Goal: Task Accomplishment & Management: Manage account settings

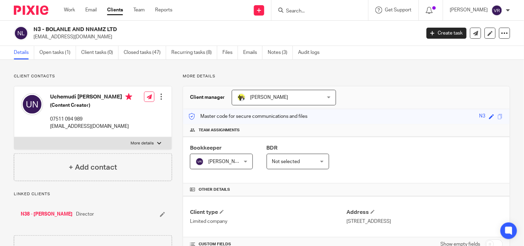
click at [304, 9] on input "Search" at bounding box center [316, 11] width 62 height 6
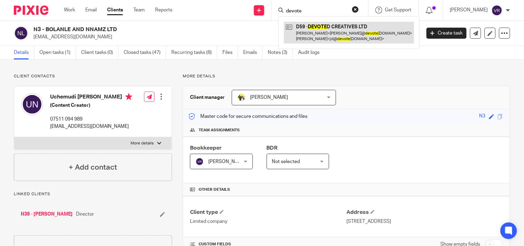
type input "devote"
click at [357, 27] on link at bounding box center [349, 32] width 130 height 21
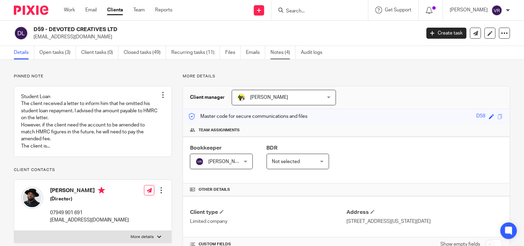
click at [275, 54] on link "Notes (4)" at bounding box center [282, 52] width 25 height 13
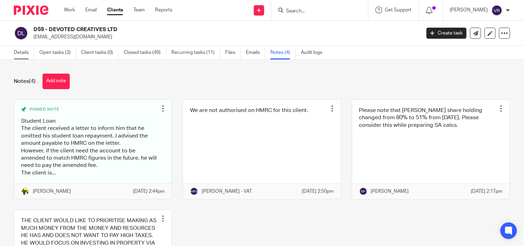
click at [21, 53] on link "Details" at bounding box center [24, 52] width 20 height 13
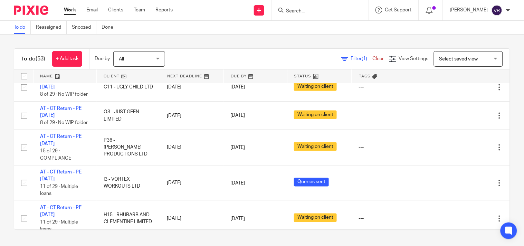
scroll to position [844, 0]
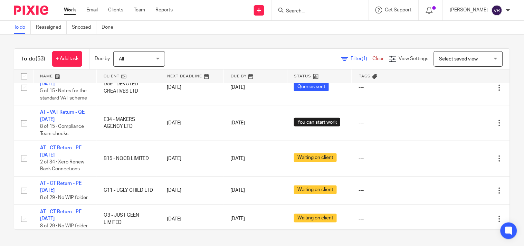
click at [367, 40] on div "To do (53) + Add task Due by All All [DATE] [DATE] This week Next week This mon…" at bounding box center [262, 139] width 524 height 209
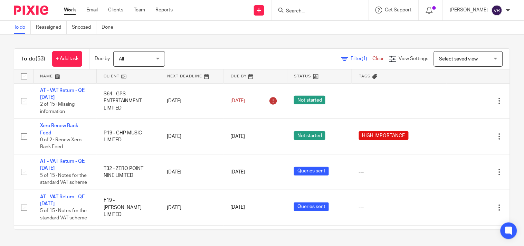
click at [367, 40] on div "To do (53) + Add task Due by All All Today Tomorrow This week Next week This mo…" at bounding box center [262, 139] width 524 height 209
click at [346, 62] on div "Filter (1) Clear View Settings View Settings (1) Filters Clear Save Manage save…" at bounding box center [343, 59] width 332 height 16
click at [351, 57] on span "Filter (1)" at bounding box center [362, 58] width 22 height 5
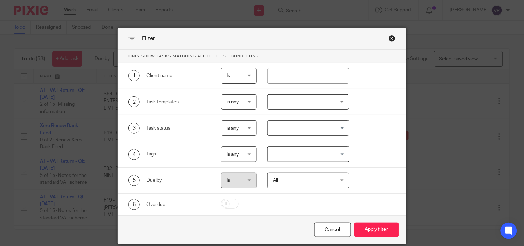
click at [346, 129] on div "Loading..." at bounding box center [347, 126] width 3 height 13
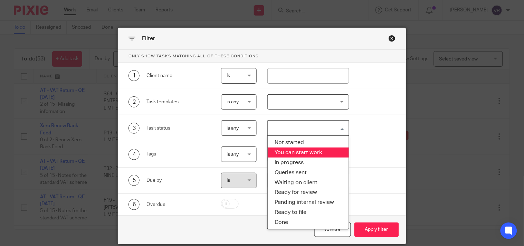
click at [304, 154] on li "You can start work" at bounding box center [308, 152] width 81 height 10
click at [341, 128] on input "Search for option" at bounding box center [335, 128] width 20 height 12
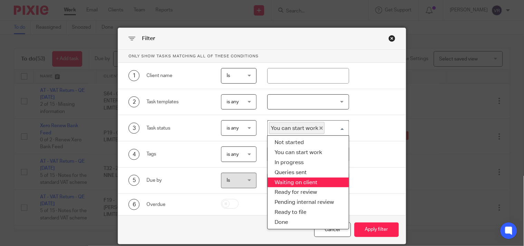
click at [301, 183] on li "Waiting on client" at bounding box center [308, 182] width 81 height 10
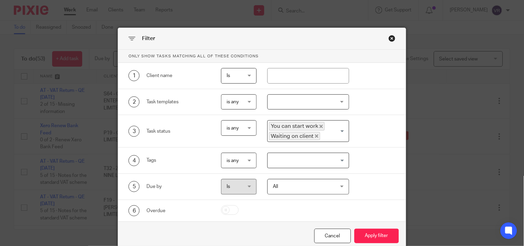
click at [319, 126] on icon "Deselect You can start work" at bounding box center [320, 126] width 3 height 3
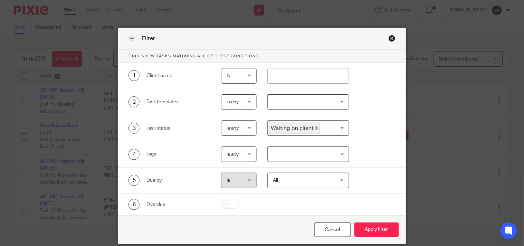
click at [335, 181] on div "All All" at bounding box center [308, 181] width 82 height 16
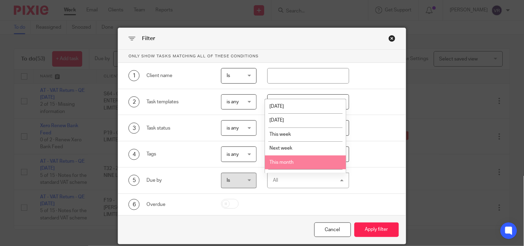
click at [297, 161] on li "This month" at bounding box center [305, 162] width 81 height 14
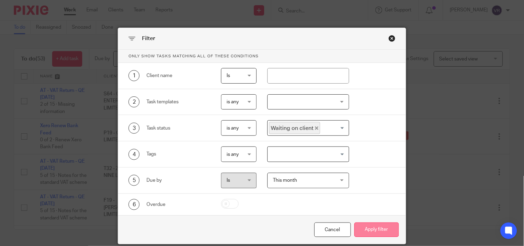
click at [368, 232] on button "Apply filter" at bounding box center [376, 229] width 45 height 15
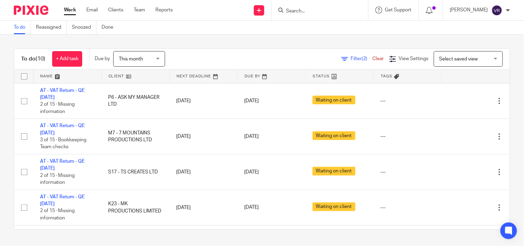
click at [337, 38] on div "To do (10) + Add task Due by This month This month [DATE] [DATE] This week Next…" at bounding box center [262, 139] width 524 height 209
click at [341, 57] on link "Filter (2)" at bounding box center [356, 58] width 31 height 5
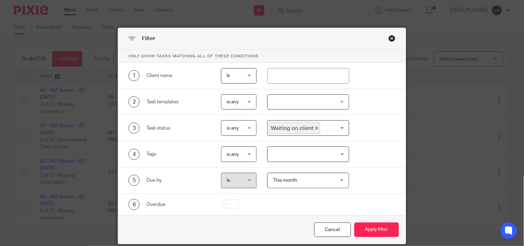
click at [315, 129] on icon "Deselect Waiting on client" at bounding box center [316, 127] width 3 height 3
click at [339, 182] on div "This month This month" at bounding box center [308, 181] width 82 height 16
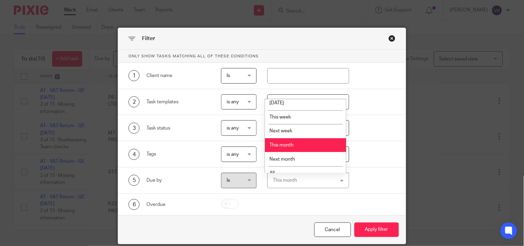
scroll to position [25, 0]
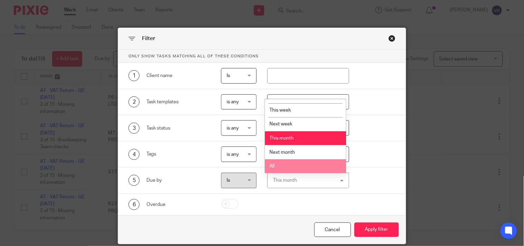
click at [295, 166] on li "All" at bounding box center [305, 166] width 81 height 14
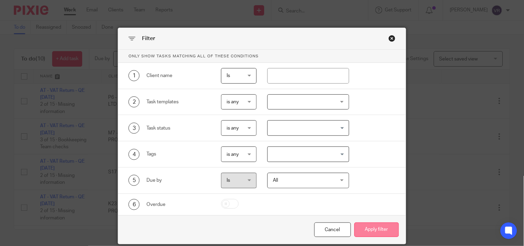
click at [363, 231] on button "Apply filter" at bounding box center [376, 229] width 45 height 15
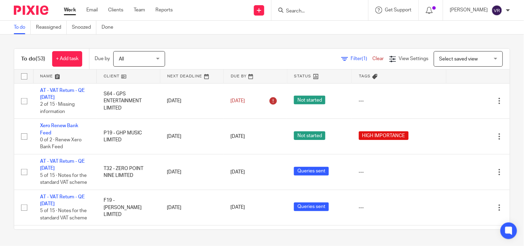
click at [229, 39] on div "To do (53) + Add task Due by All All Today Tomorrow This week Next week This mo…" at bounding box center [262, 139] width 524 height 209
click at [291, 29] on div "To do Reassigned Snoozed Done" at bounding box center [262, 28] width 524 height 14
